Goal: Task Accomplishment & Management: Use online tool/utility

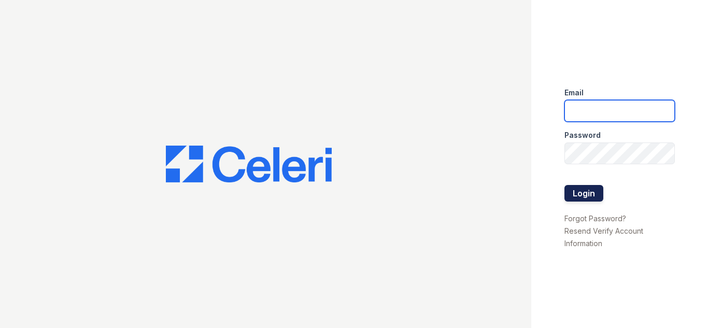
type input "[DOMAIN_NAME][EMAIL_ADDRESS][DOMAIN_NAME]"
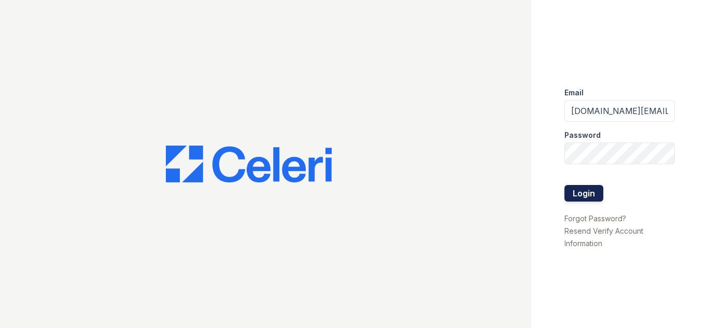
click at [577, 193] on button "Login" at bounding box center [584, 193] width 39 height 17
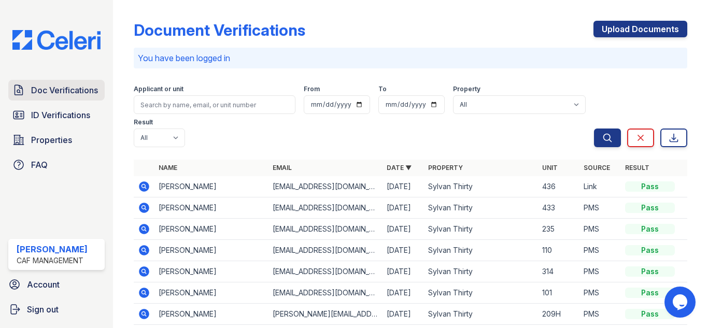
click at [83, 84] on span "Doc Verifications" at bounding box center [64, 90] width 67 height 12
